Goal: Information Seeking & Learning: Learn about a topic

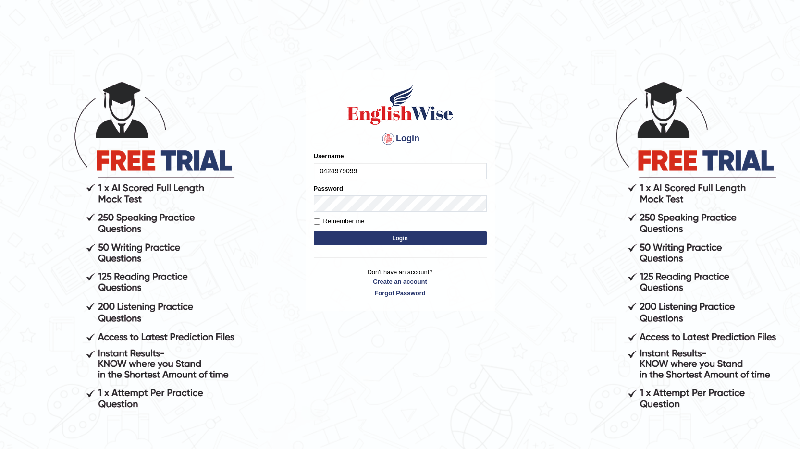
type input "0424979099"
click at [400, 240] on button "Login" at bounding box center [400, 238] width 173 height 14
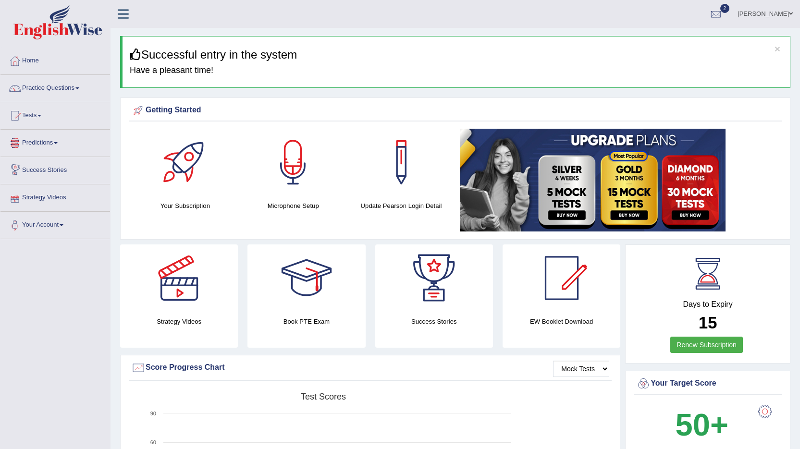
click at [49, 143] on link "Predictions" at bounding box center [55, 142] width 110 height 24
click at [57, 88] on link "Practice Questions" at bounding box center [55, 87] width 110 height 24
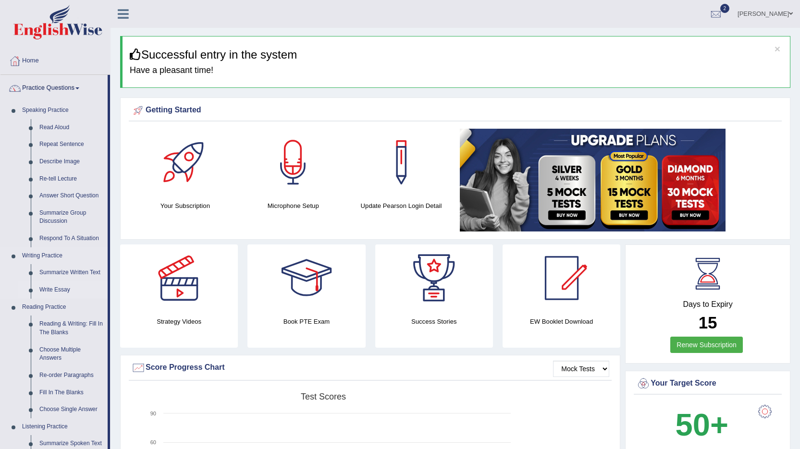
click at [56, 292] on link "Write Essay" at bounding box center [71, 290] width 73 height 17
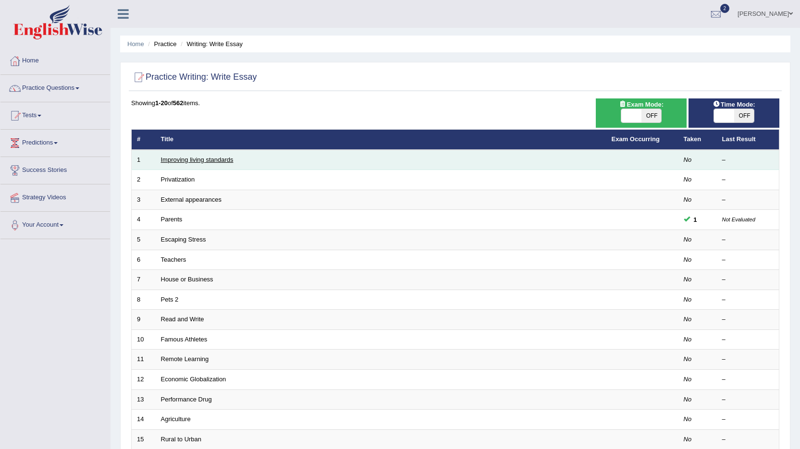
click at [217, 162] on link "Improving living standards" at bounding box center [197, 159] width 73 height 7
